Goal: Transaction & Acquisition: Register for event/course

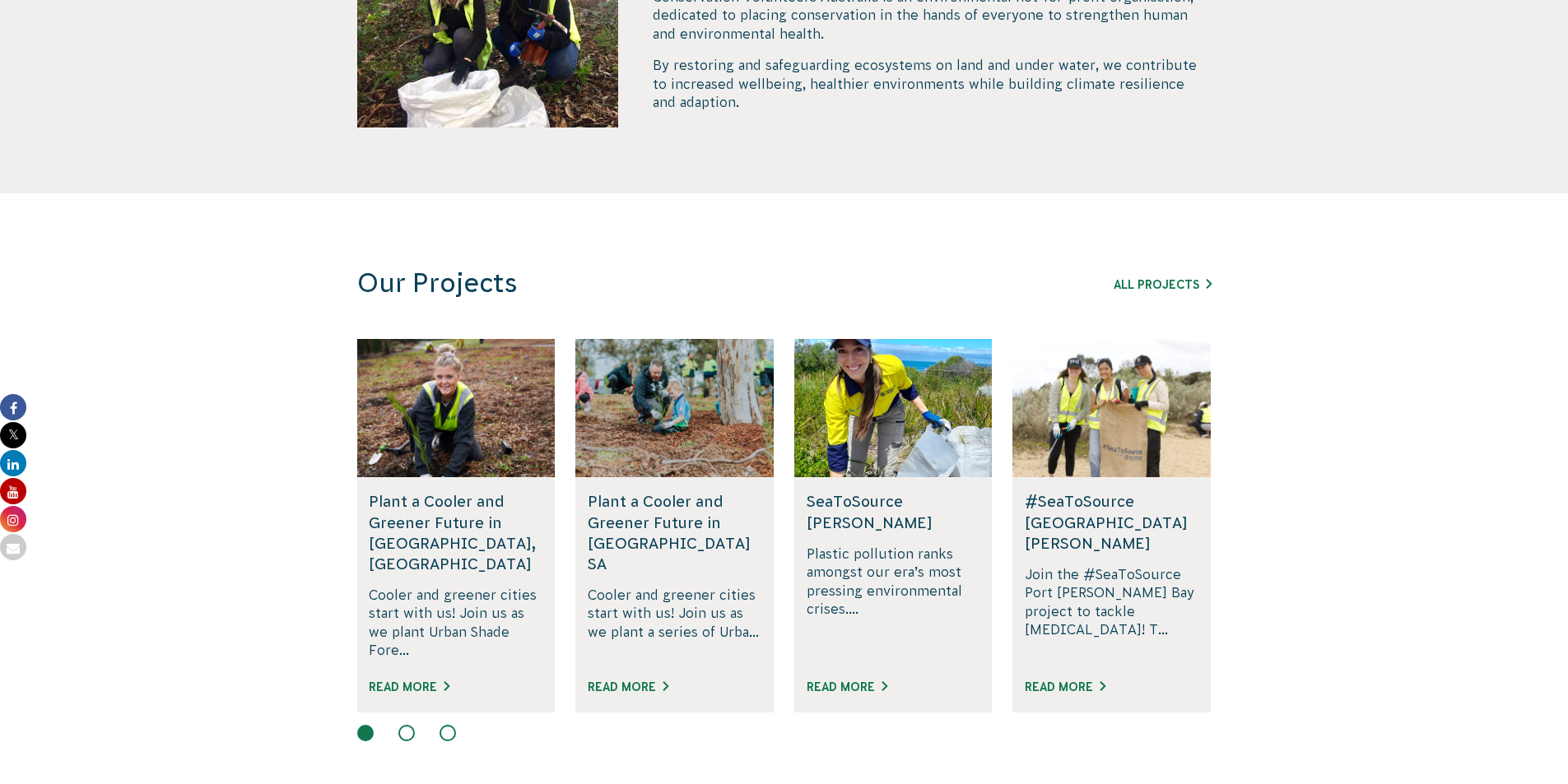
scroll to position [823, 0]
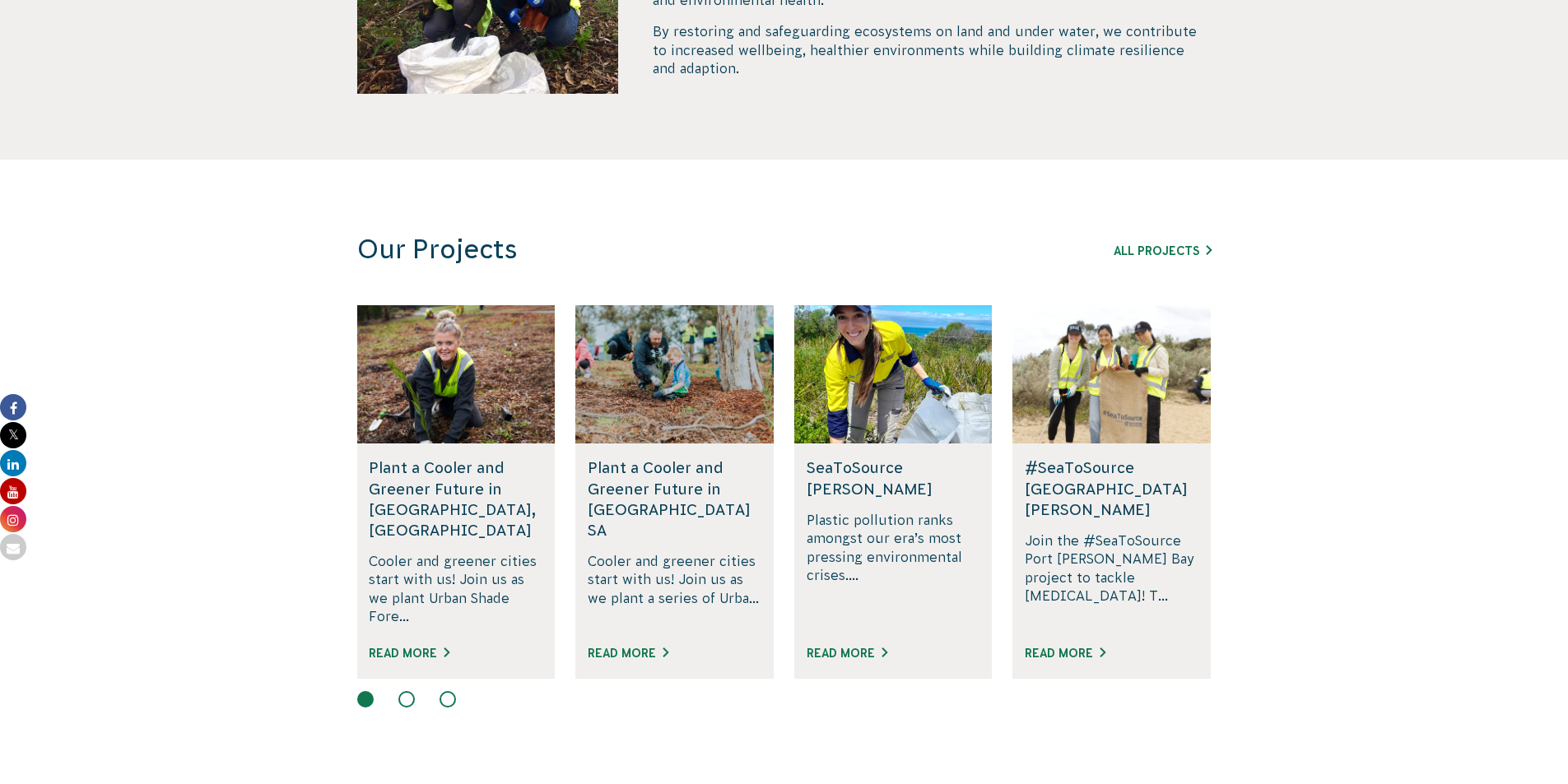
click at [412, 691] on section "Our Projects All Projects Rewilding Fifth Creek, SA Join us in rewilding Fifth …" at bounding box center [784, 476] width 1568 height 633
click at [410, 692] on div at bounding box center [784, 701] width 855 height 20
click at [410, 692] on button at bounding box center [406, 699] width 16 height 16
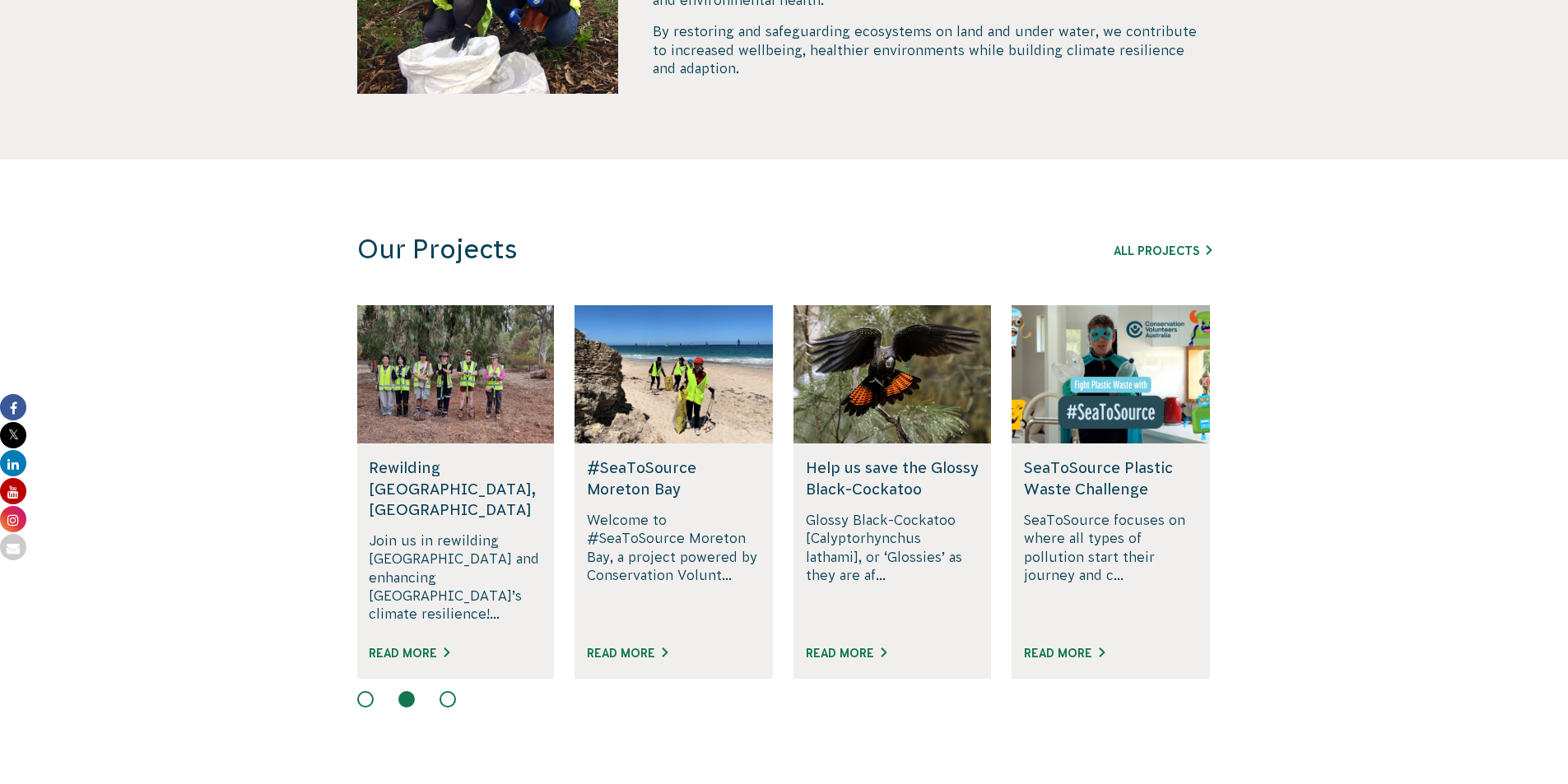
click at [453, 667] on div "Rewilding Fifth Creek, SA Join us in rewilding Fifth Creek and enhancing Adelai…" at bounding box center [784, 508] width 855 height 405
click at [444, 692] on button at bounding box center [447, 699] width 16 height 16
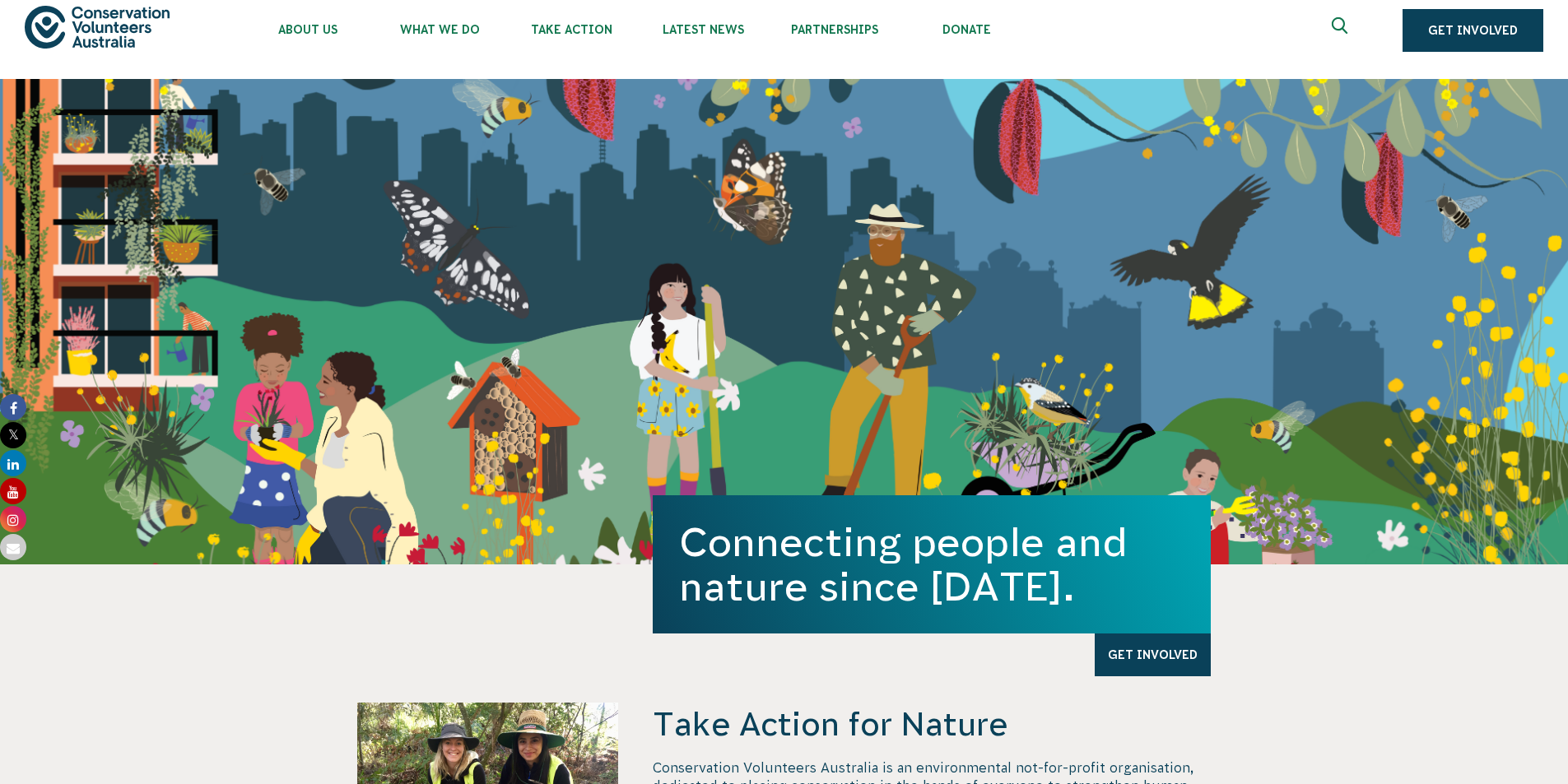
scroll to position [0, 0]
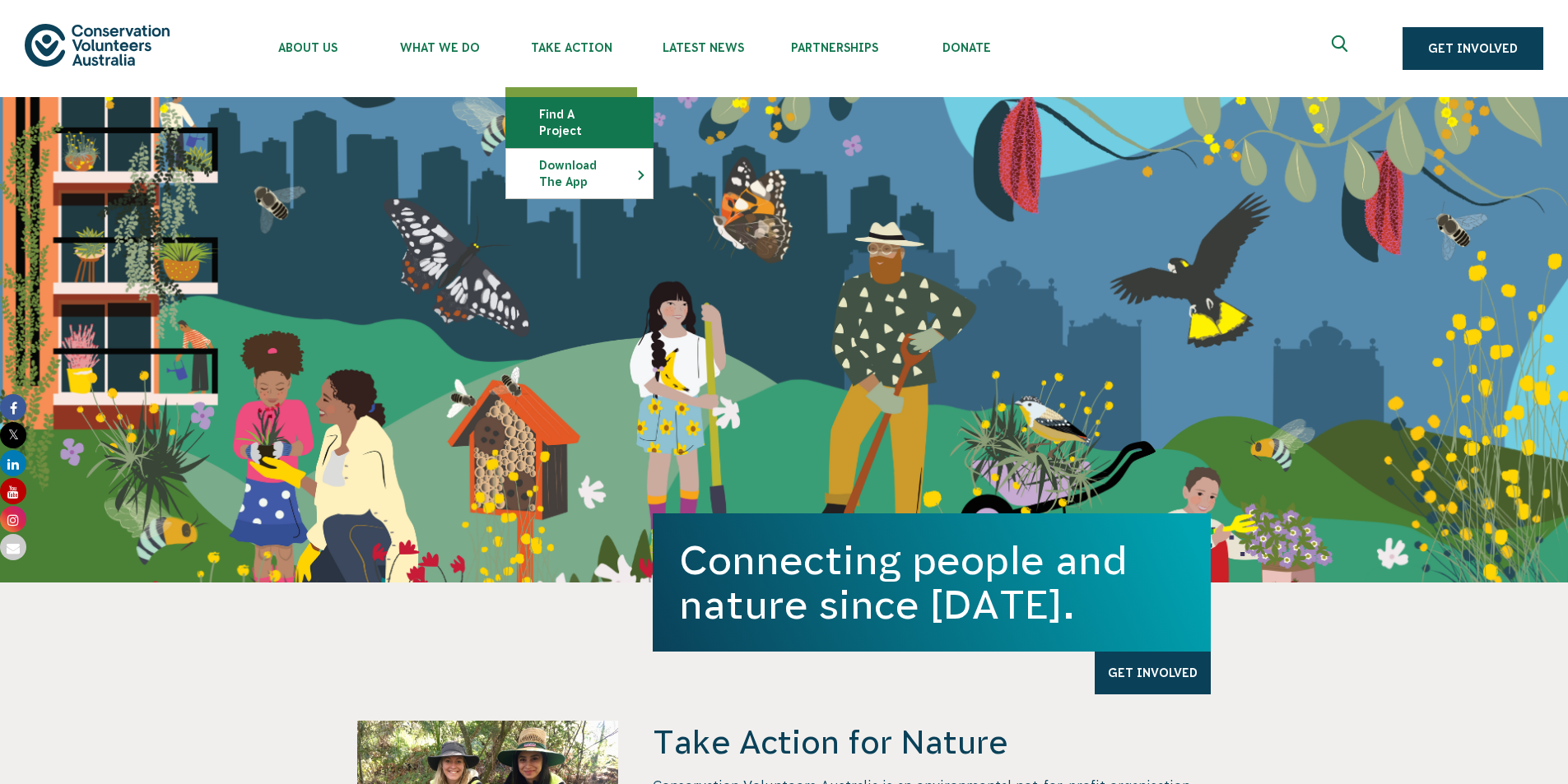
click at [554, 111] on link "Find a project" at bounding box center [579, 122] width 146 height 49
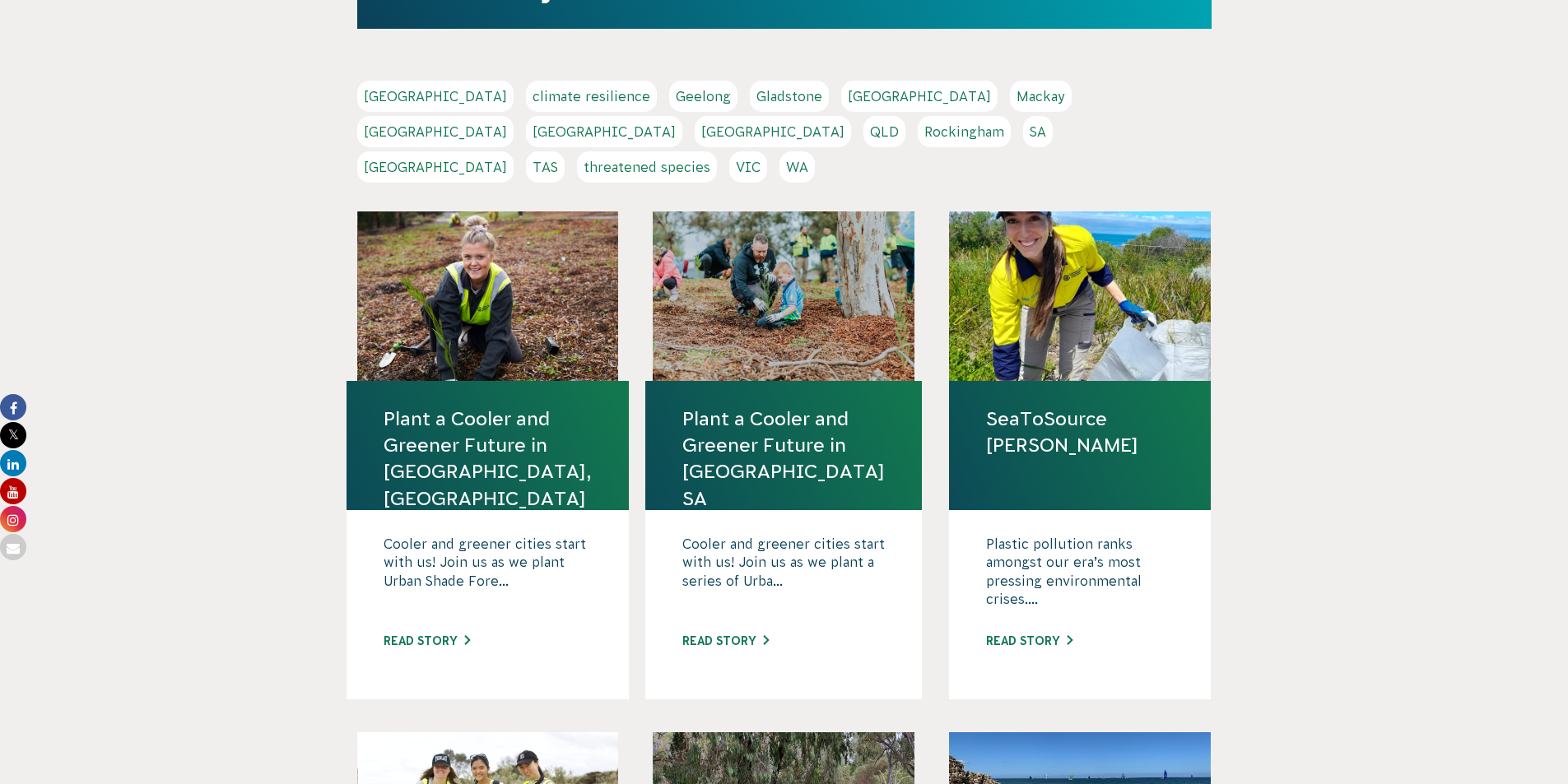
click at [514, 152] on link "[GEOGRAPHIC_DATA]" at bounding box center [435, 167] width 156 height 31
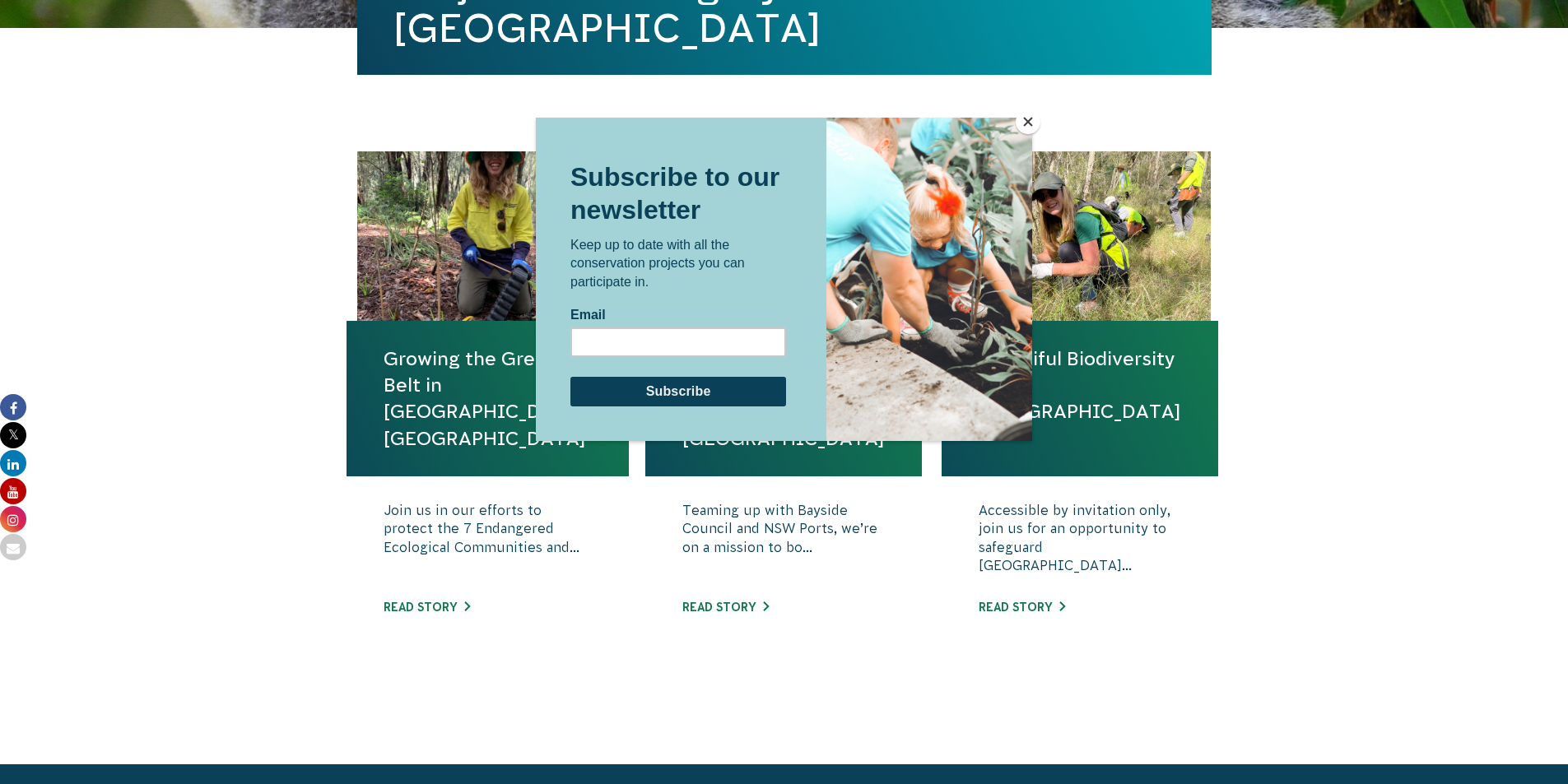
scroll to position [494, 0]
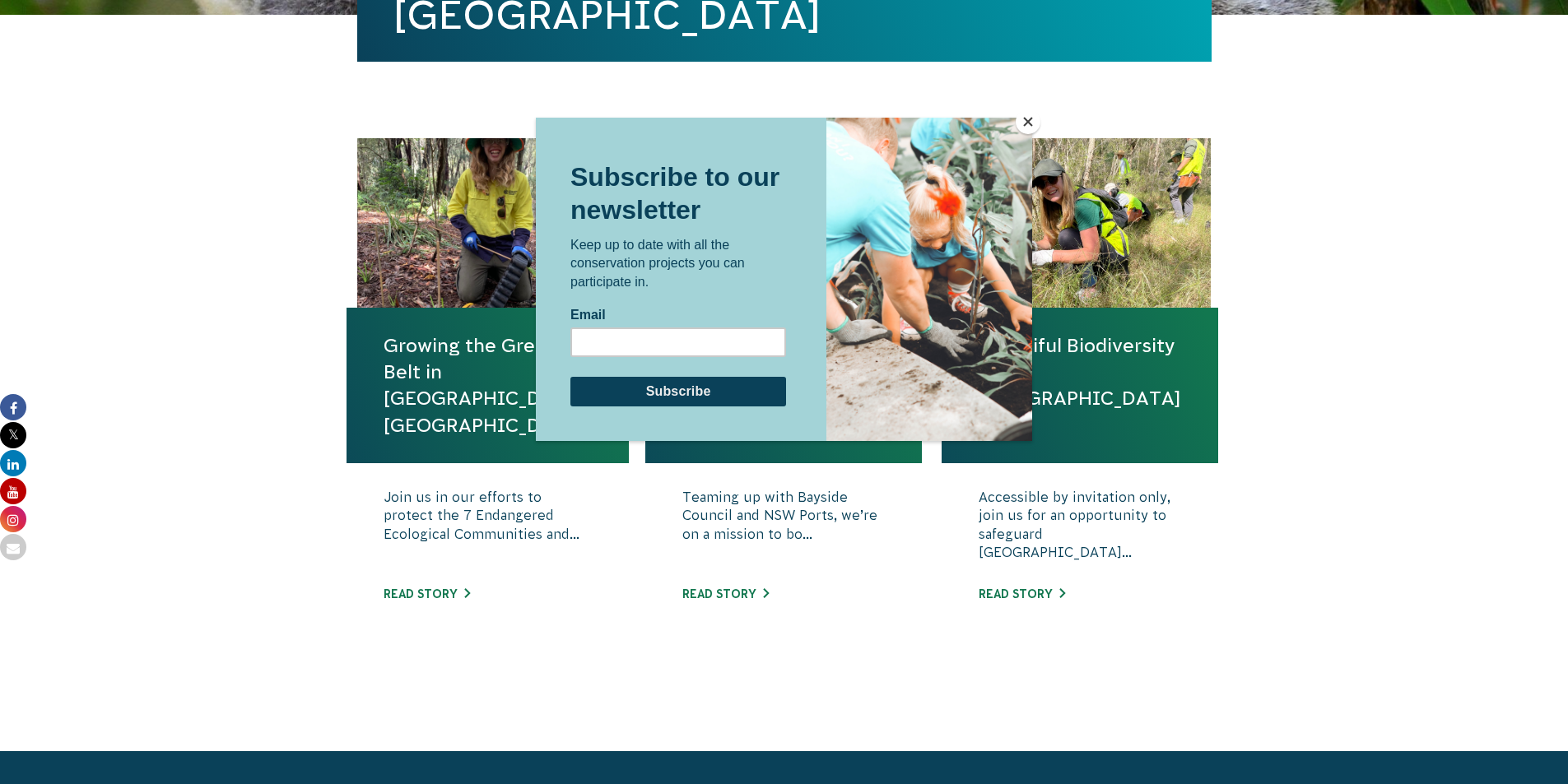
click at [249, 383] on div at bounding box center [784, 392] width 1568 height 784
click at [1030, 119] on button "Close" at bounding box center [1028, 122] width 24 height 24
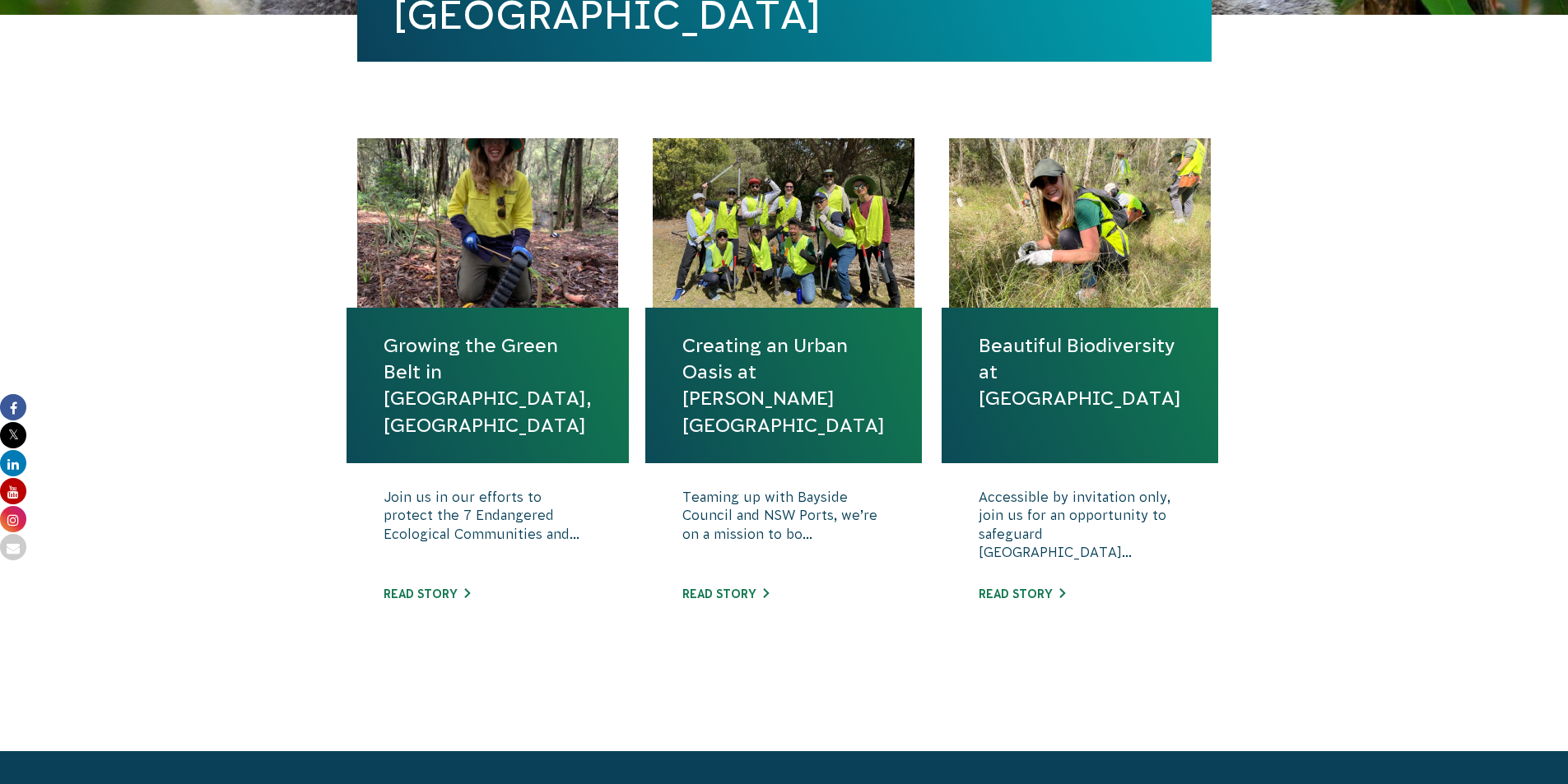
click at [419, 575] on div "Join us in our efforts to protect the 7 Endangered Ecological Communities and..…" at bounding box center [488, 558] width 283 height 189
click at [417, 584] on div "Join us in our efforts to protect the 7 Endangered Ecological Communities and..…" at bounding box center [488, 558] width 283 height 189
click at [412, 598] on link "Read story" at bounding box center [427, 595] width 87 height 13
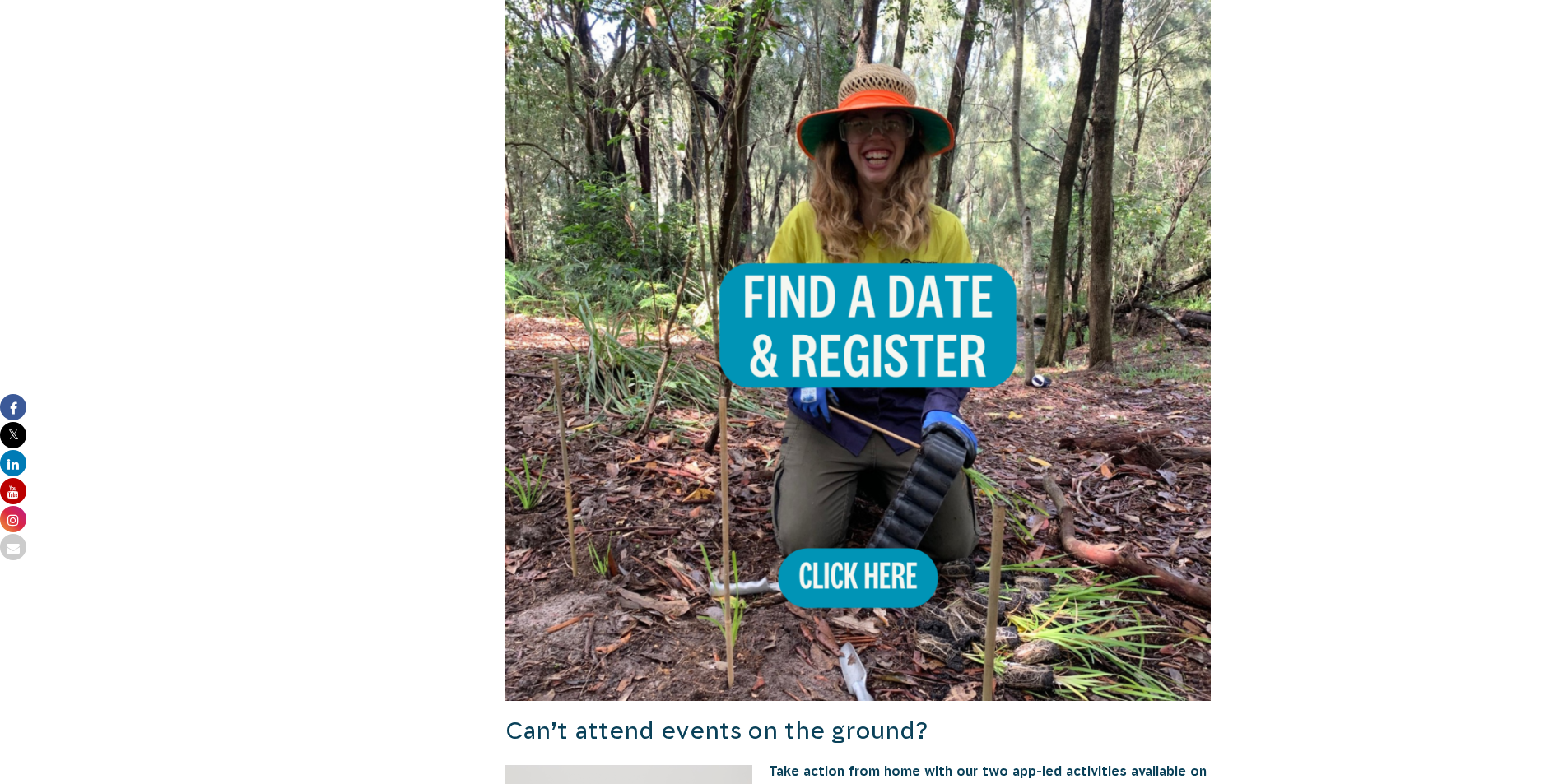
scroll to position [1077, 0]
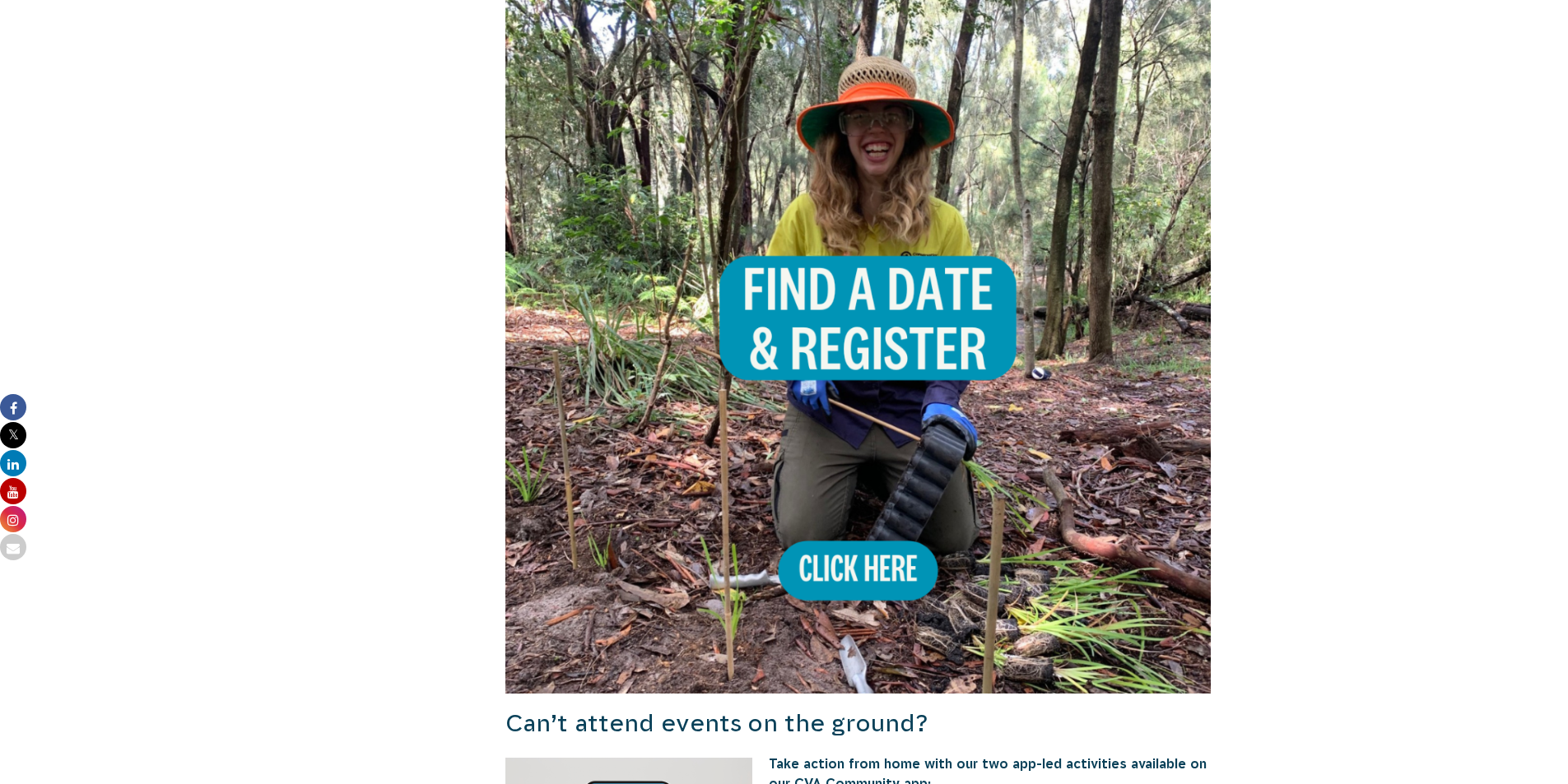
click at [813, 300] on img at bounding box center [858, 340] width 706 height 706
